Goal: Transaction & Acquisition: Download file/media

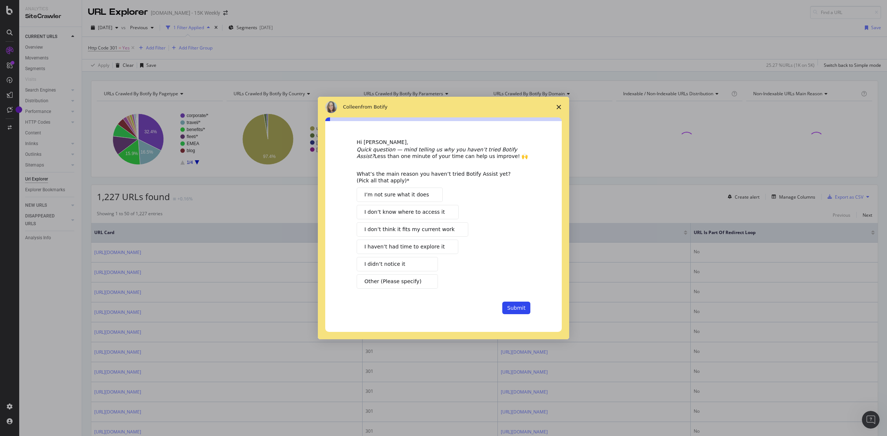
click at [557, 108] on icon "Close survey" at bounding box center [558, 107] width 4 height 4
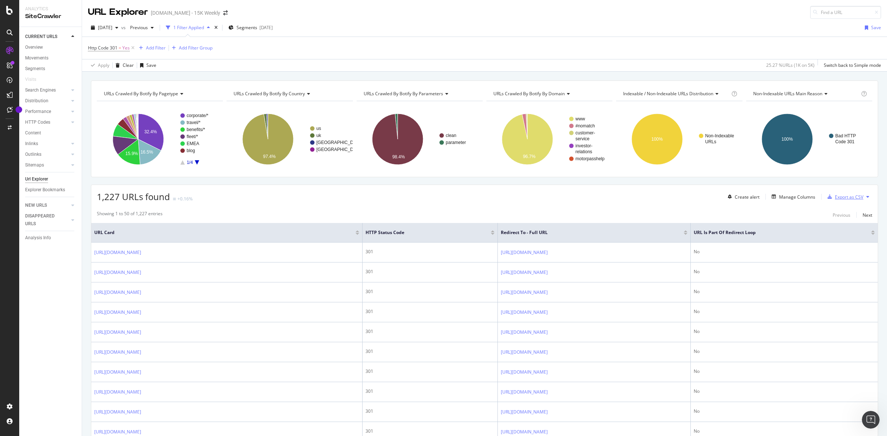
click at [835, 198] on div "Export as CSV" at bounding box center [849, 197] width 28 height 6
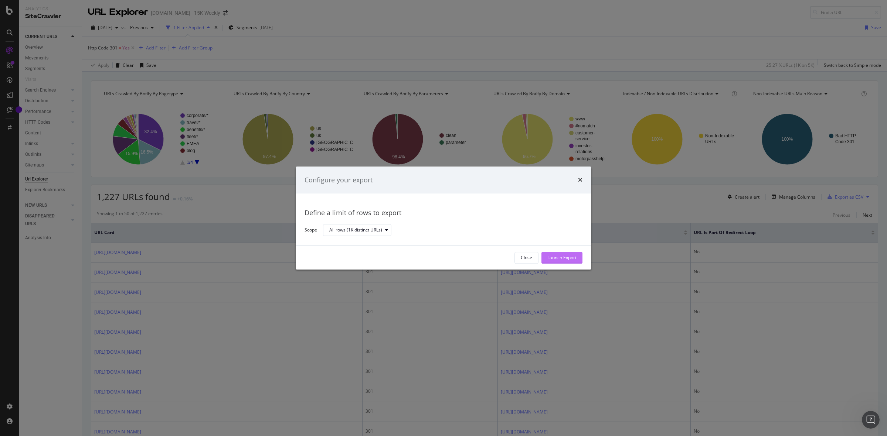
click at [559, 259] on div "Launch Export" at bounding box center [561, 258] width 29 height 6
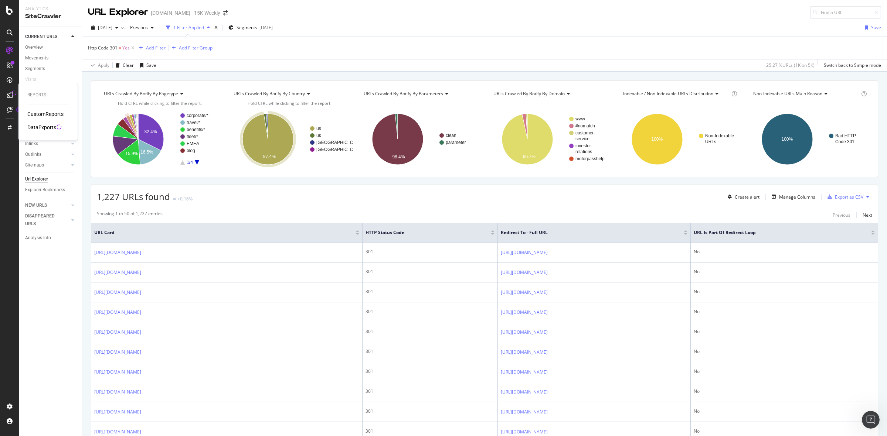
click at [54, 126] on div "DataExports" at bounding box center [41, 127] width 29 height 7
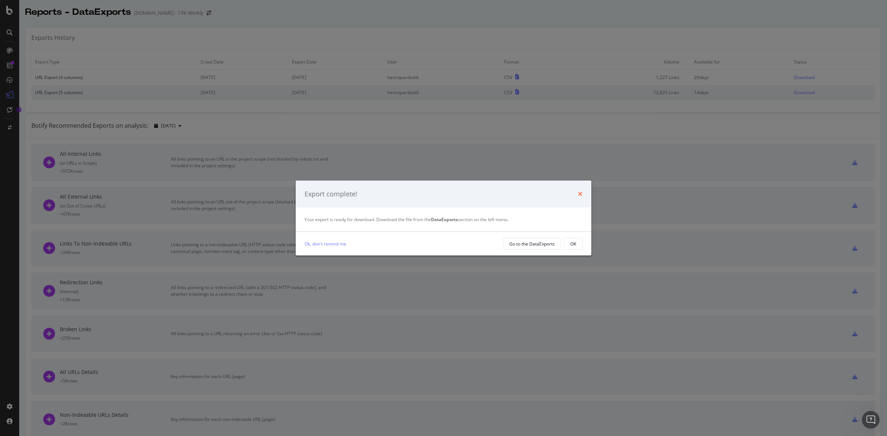
click at [581, 195] on icon "times" at bounding box center [580, 194] width 4 height 6
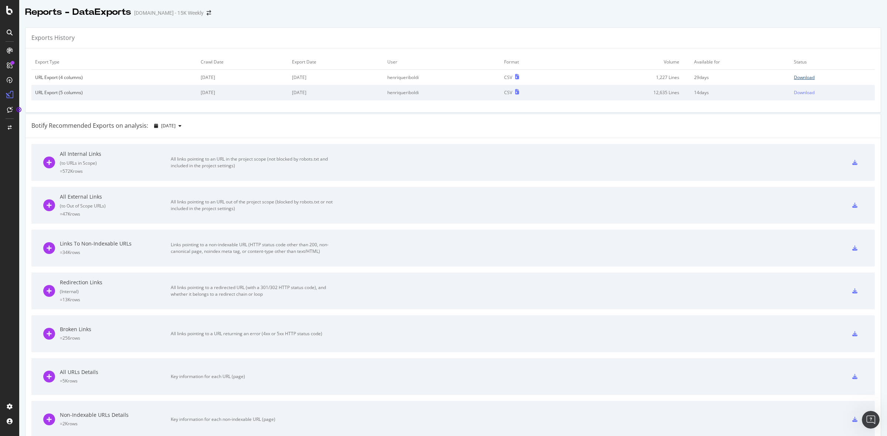
click at [795, 81] on div "Download" at bounding box center [804, 77] width 21 height 6
